Goal: Task Accomplishment & Management: Complete application form

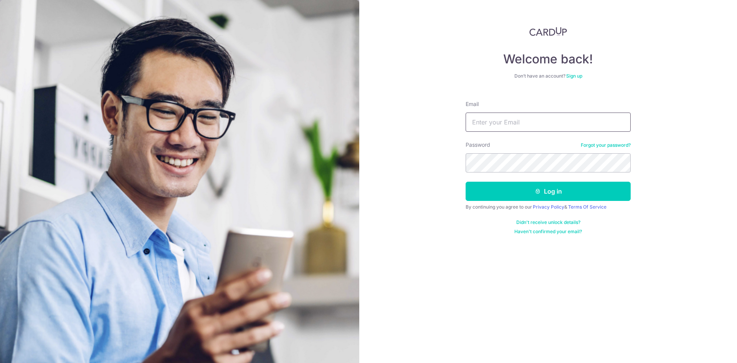
click at [529, 118] on input "Email" at bounding box center [548, 121] width 165 height 19
type input "alvintyh95@gmail.com"
click at [466, 182] on button "Log in" at bounding box center [548, 191] width 165 height 19
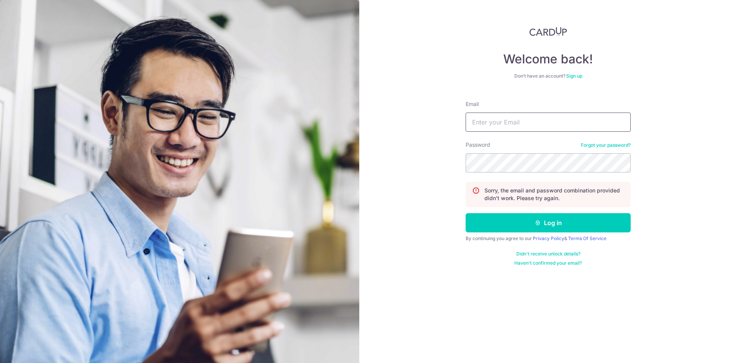
drag, startPoint x: 534, startPoint y: 121, endPoint x: 546, endPoint y: 125, distance: 12.3
click at [546, 125] on input "Email" at bounding box center [548, 121] width 165 height 19
type input "alvintyh95@gmail.com"
click at [466, 213] on button "Log in" at bounding box center [548, 222] width 165 height 19
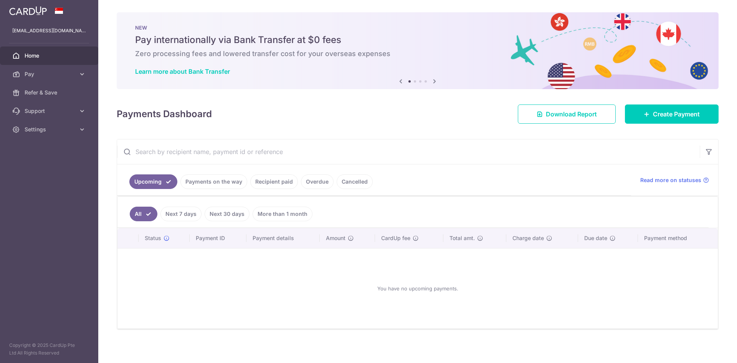
click at [247, 179] on li "Recipient paid" at bounding box center [272, 181] width 51 height 15
click at [268, 179] on link "Recipient paid" at bounding box center [274, 181] width 48 height 15
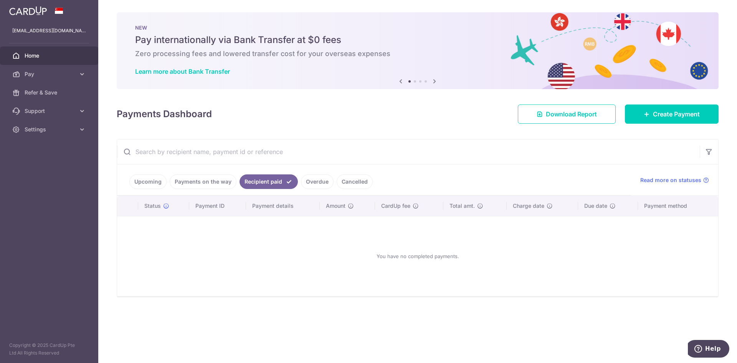
click at [215, 178] on link "Payments on the way" at bounding box center [203, 181] width 67 height 15
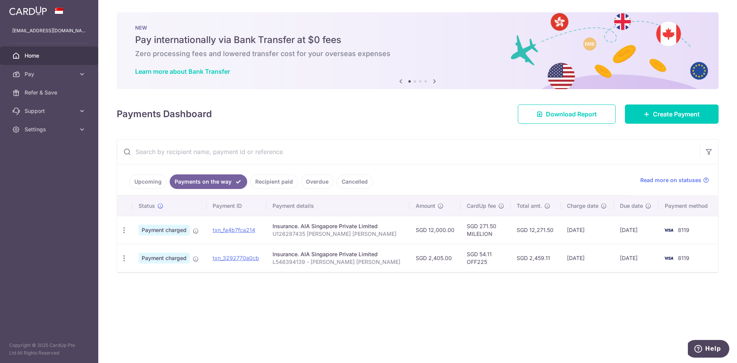
click at [292, 181] on link "Recipient paid" at bounding box center [274, 181] width 48 height 15
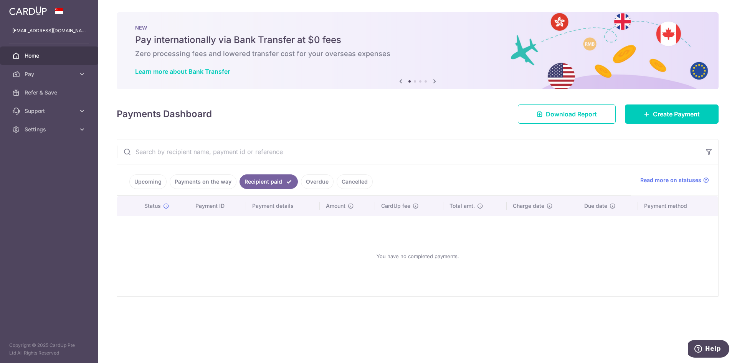
click at [209, 189] on ul "Upcoming Payments on the way Recipient paid Overdue Cancelled" at bounding box center [374, 179] width 514 height 31
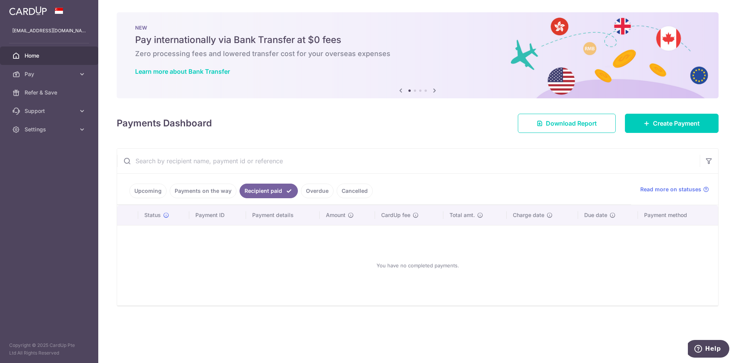
click at [213, 183] on link "Payments on the way" at bounding box center [203, 190] width 67 height 15
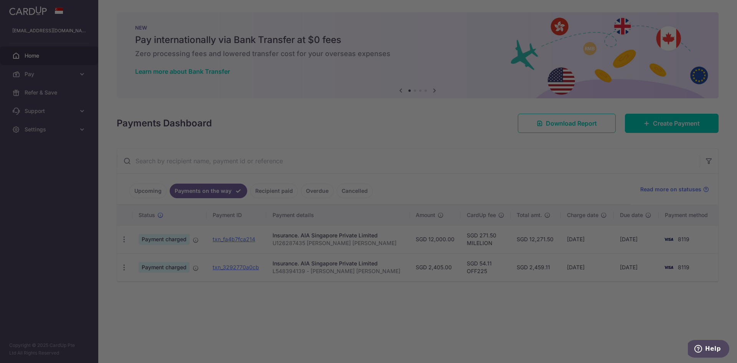
click at [202, 236] on div at bounding box center [372, 183] width 744 height 366
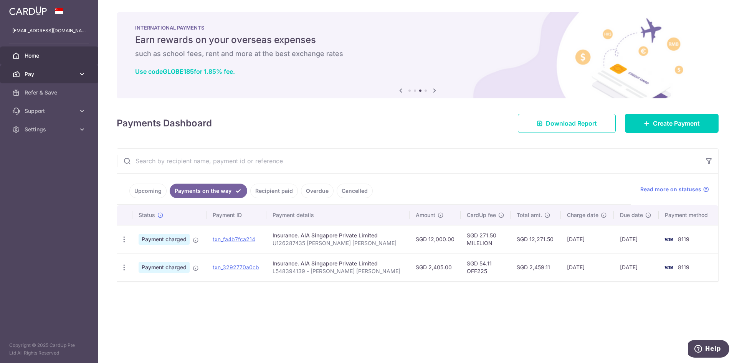
click at [35, 66] on link "Pay" at bounding box center [49, 74] width 98 height 18
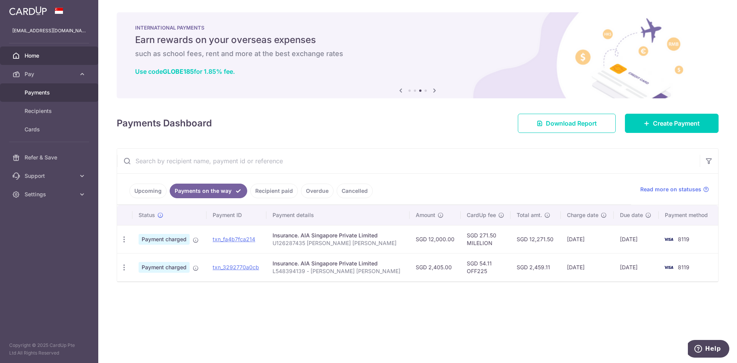
click at [44, 90] on span "Payments" at bounding box center [50, 93] width 51 height 8
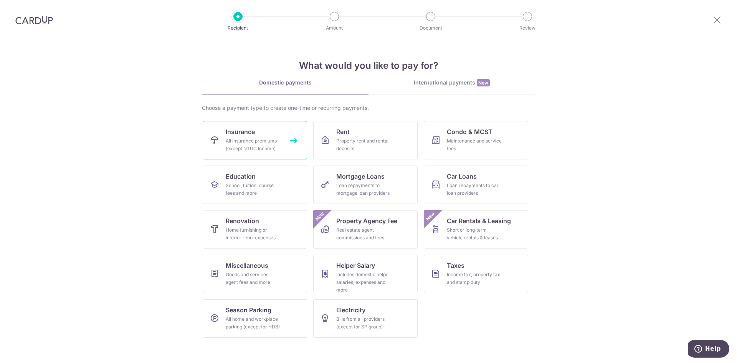
click at [251, 141] on div "All insurance premiums (except NTUC Income)" at bounding box center [253, 144] width 55 height 15
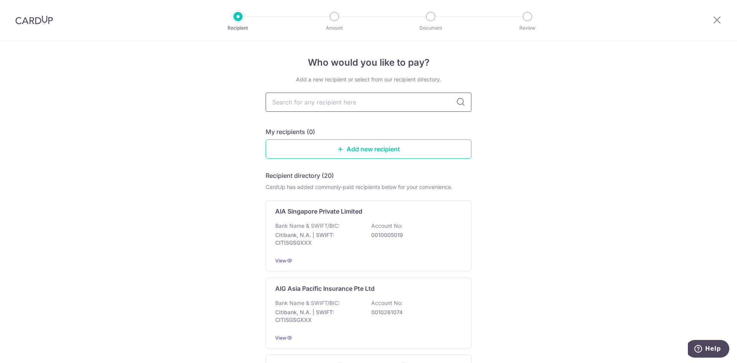
click at [332, 104] on input "text" at bounding box center [369, 101] width 206 height 19
type input "pru"
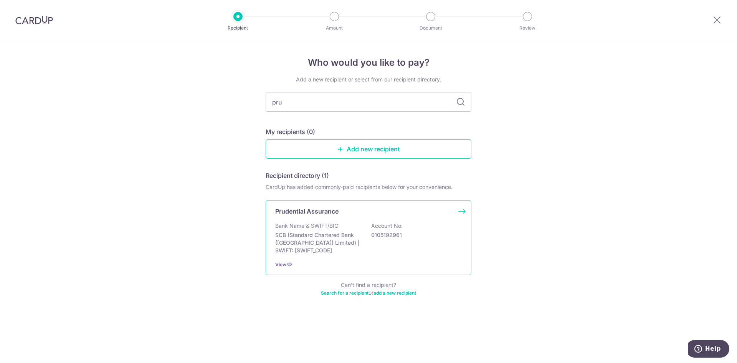
click at [380, 238] on p "0105192961" at bounding box center [414, 235] width 86 height 8
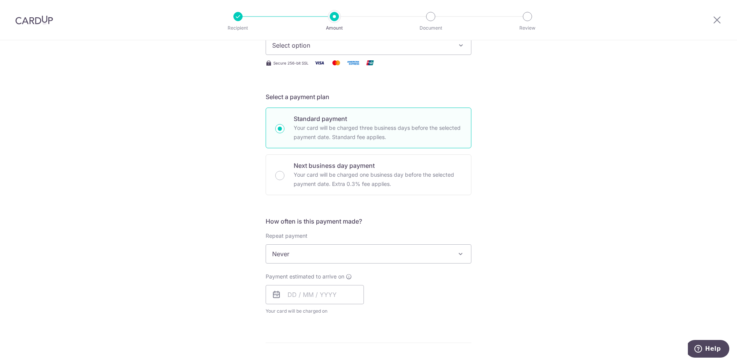
scroll to position [154, 0]
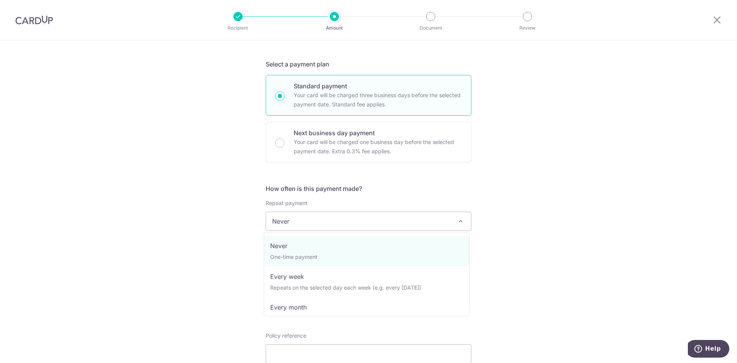
click at [333, 222] on span "Never" at bounding box center [368, 221] width 205 height 18
select select "3"
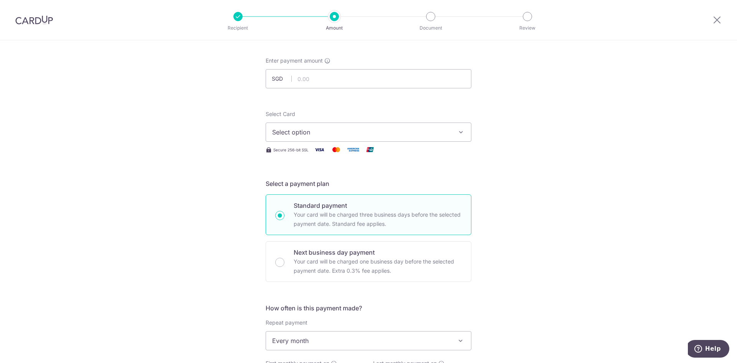
scroll to position [0, 0]
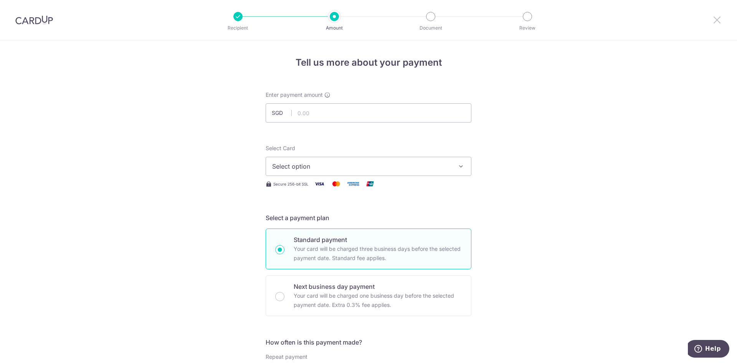
click at [719, 19] on icon at bounding box center [716, 20] width 9 height 10
click at [722, 20] on div at bounding box center [717, 20] width 40 height 40
click at [716, 21] on icon at bounding box center [716, 20] width 9 height 10
